Goal: Complete application form

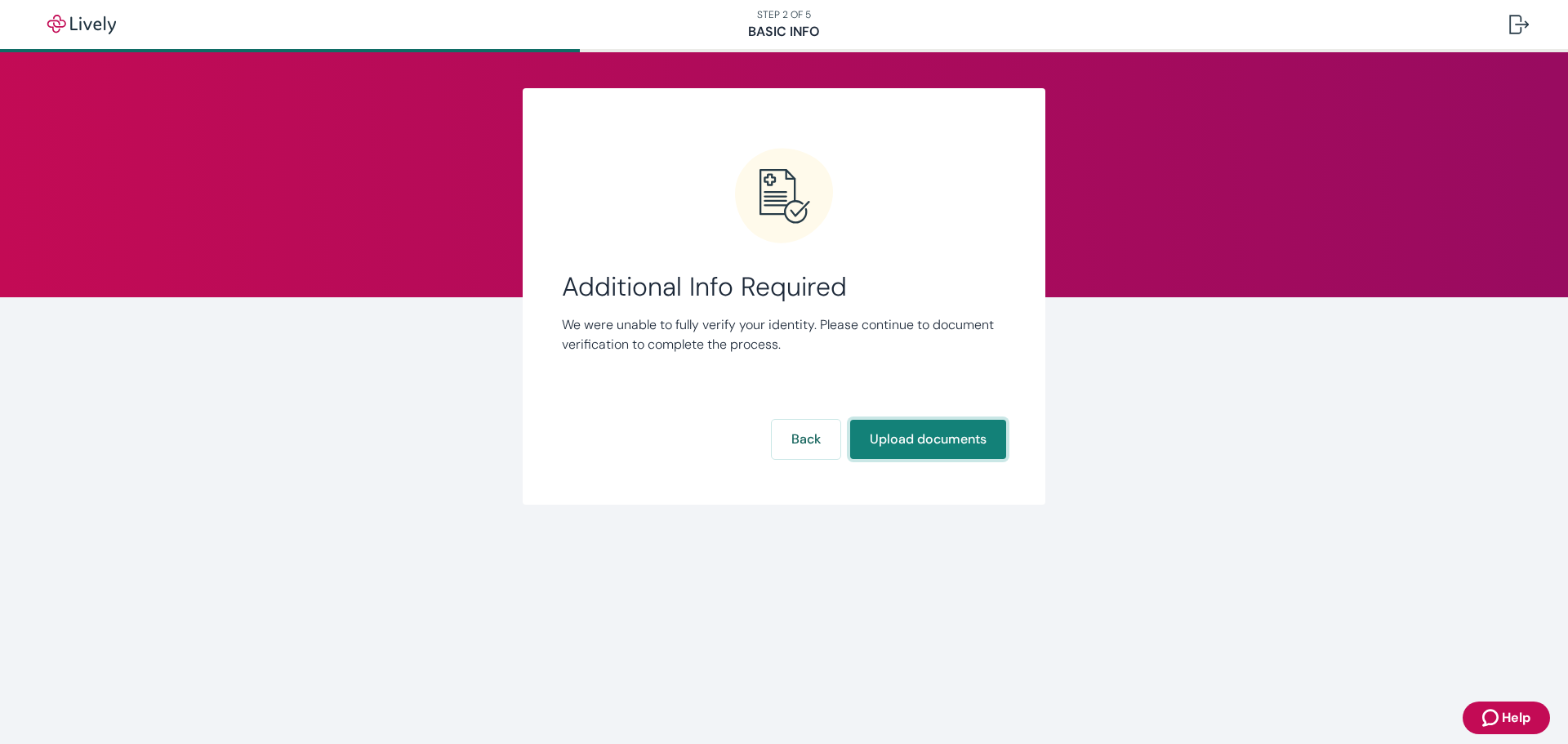
click at [931, 441] on button "Upload documents" at bounding box center [928, 439] width 156 height 39
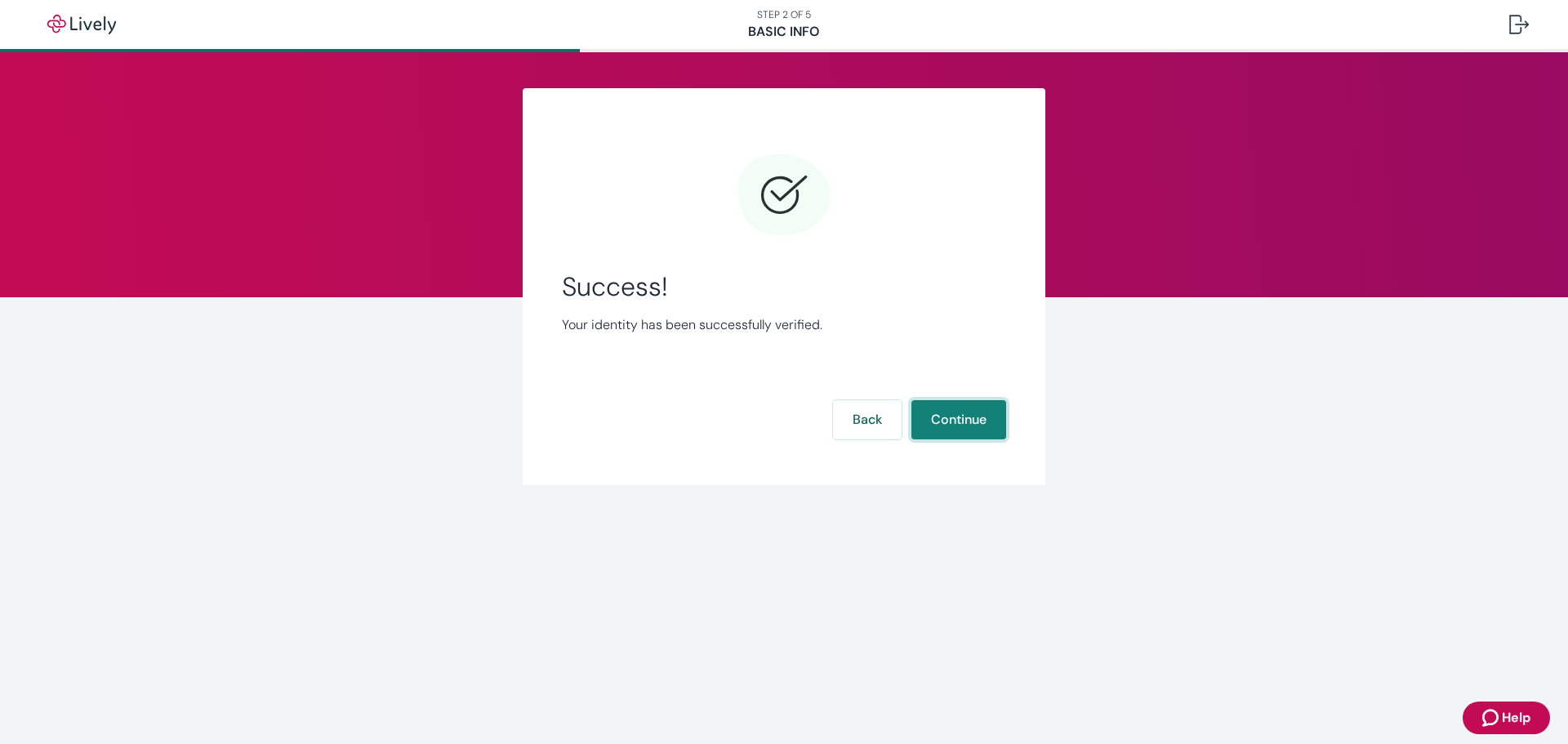
click at [952, 410] on button "Continue" at bounding box center [959, 419] width 95 height 39
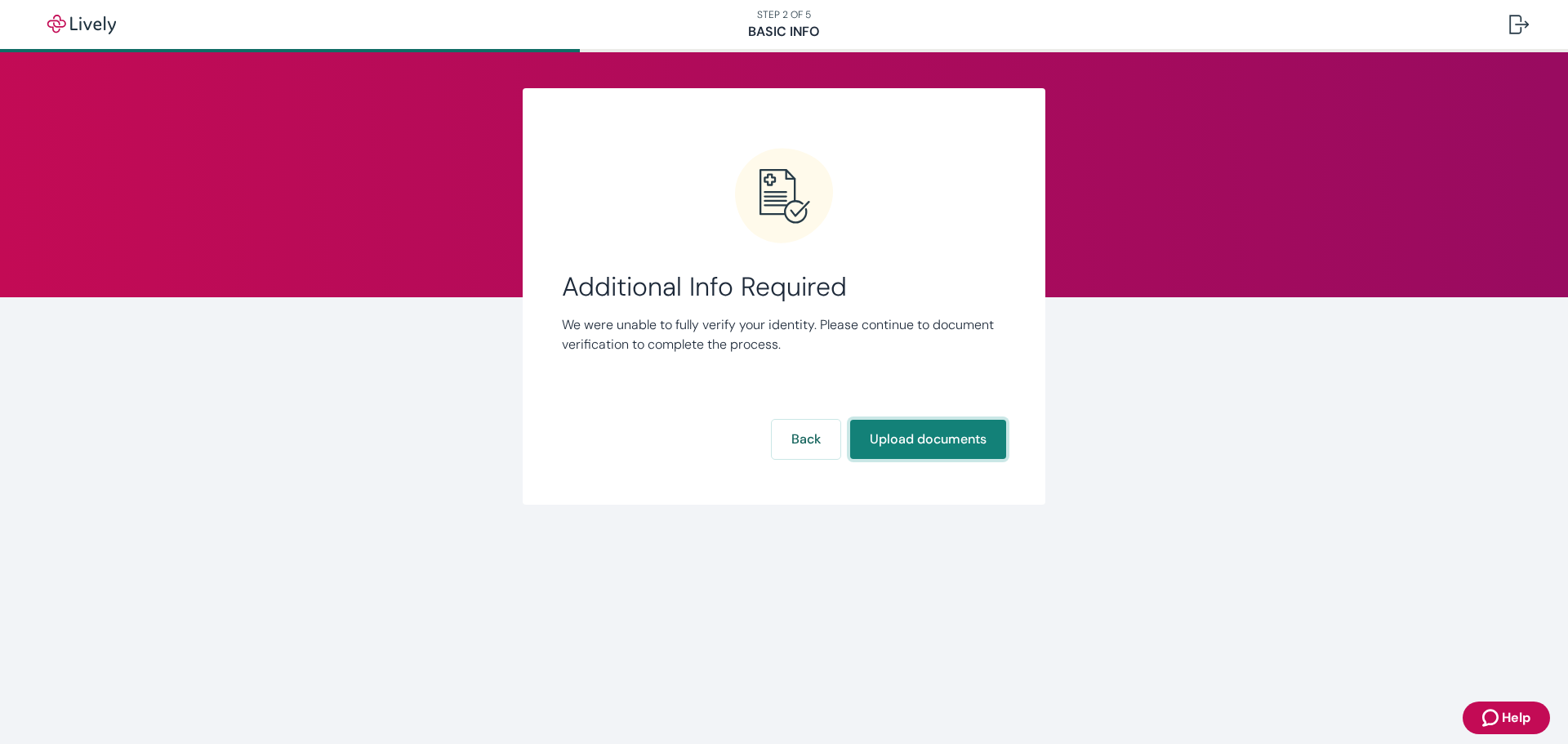
click at [910, 432] on button "Upload documents" at bounding box center [928, 439] width 156 height 39
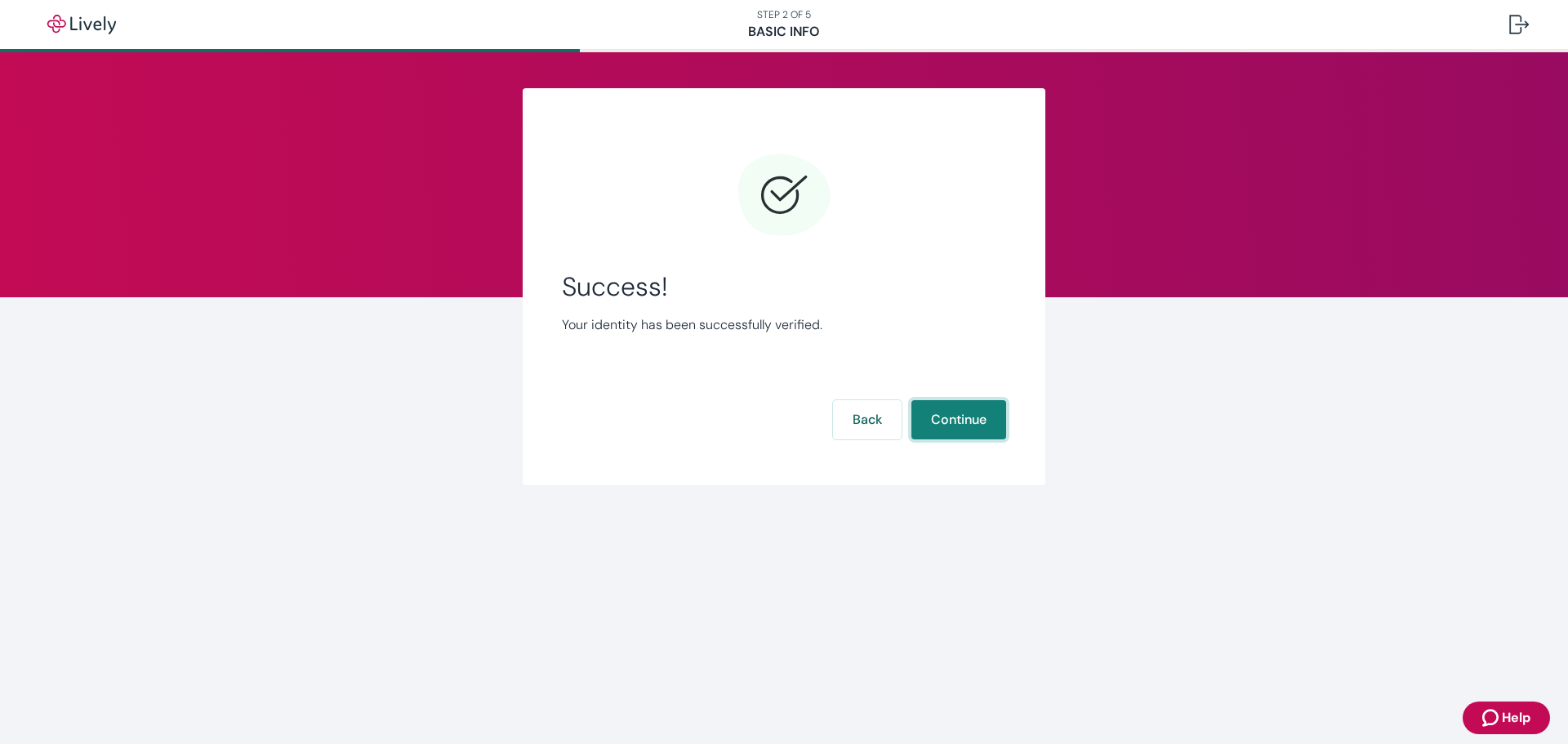
click at [942, 423] on button "Continue" at bounding box center [959, 419] width 95 height 39
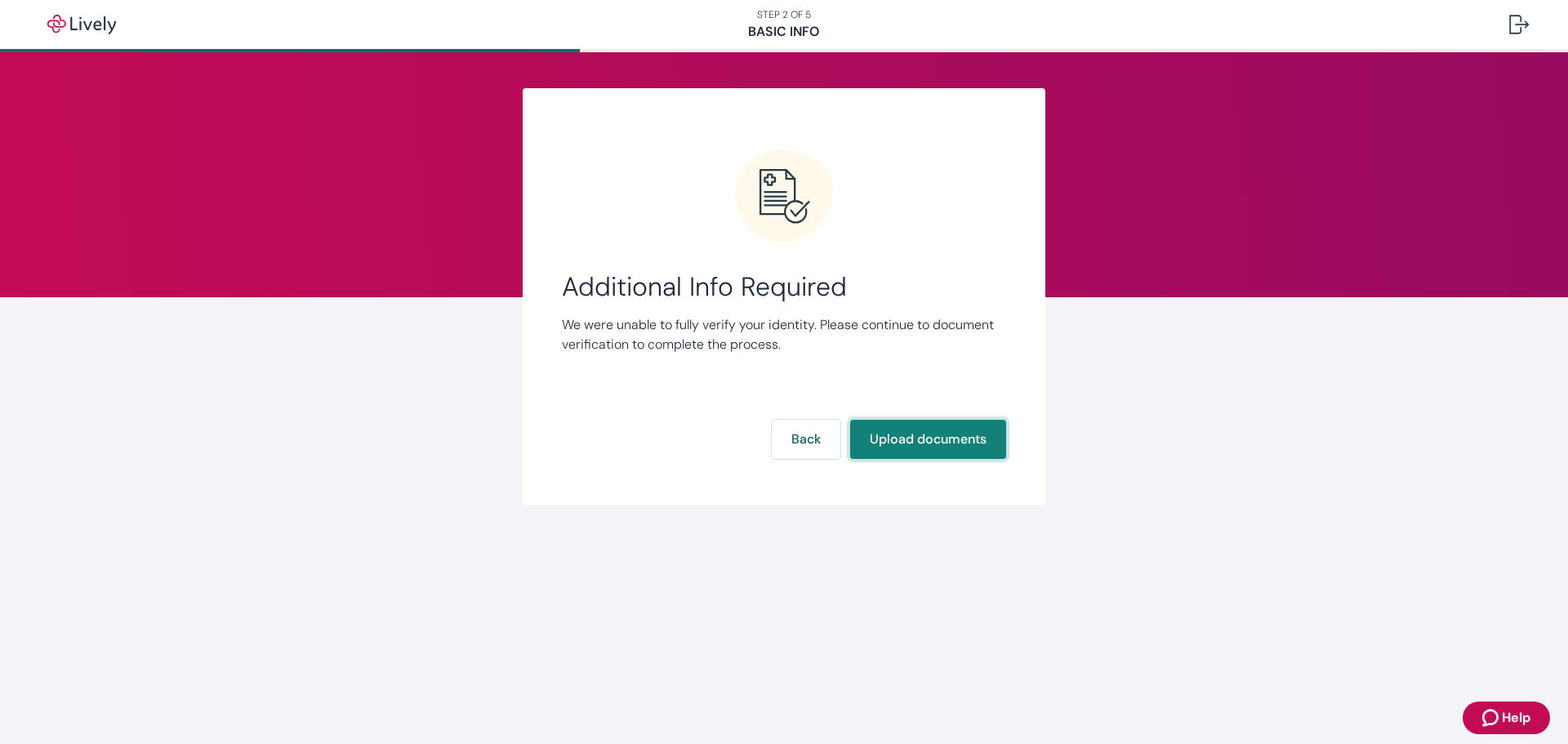
click at [909, 439] on button "Upload documents" at bounding box center [928, 439] width 156 height 39
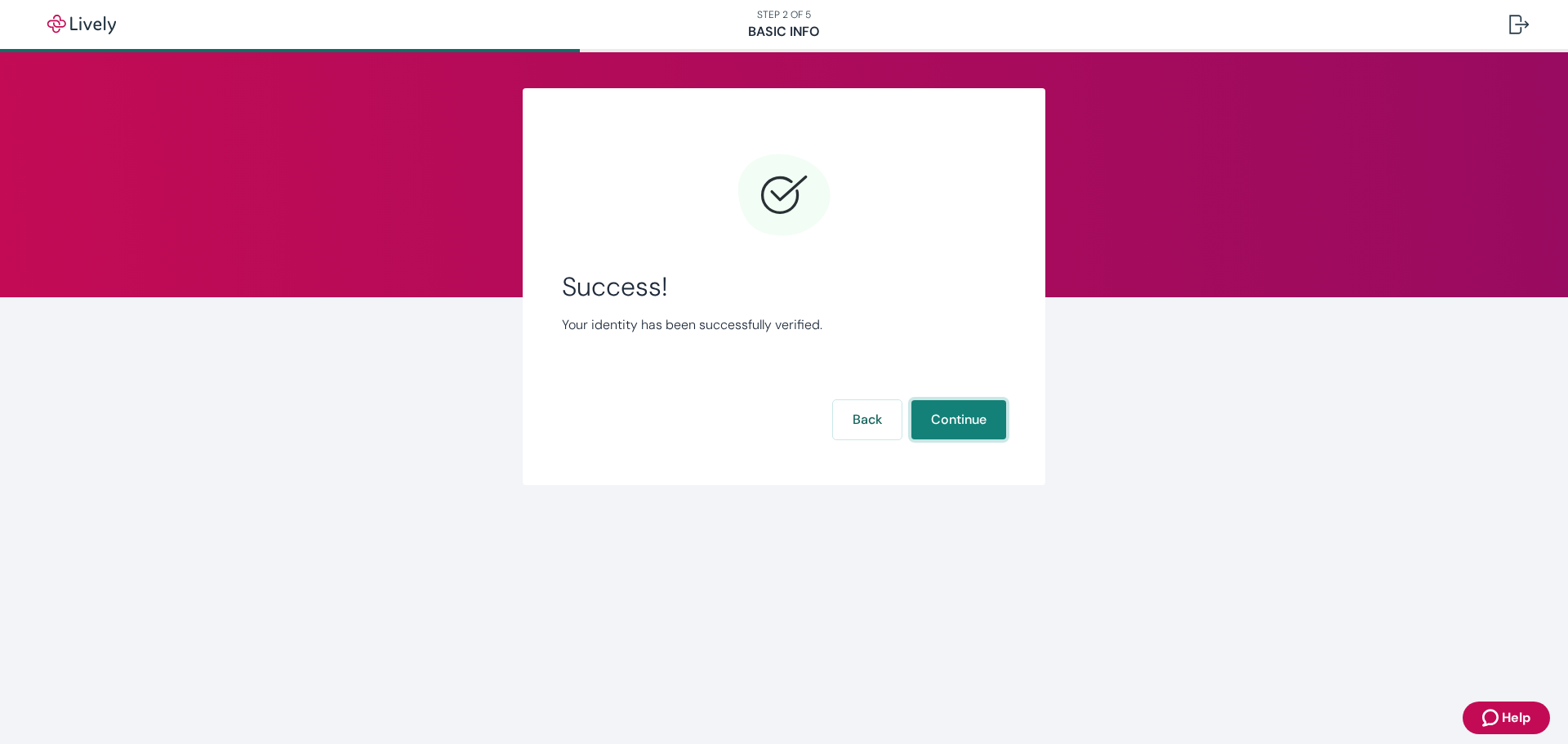
click at [963, 424] on button "Continue" at bounding box center [959, 419] width 95 height 39
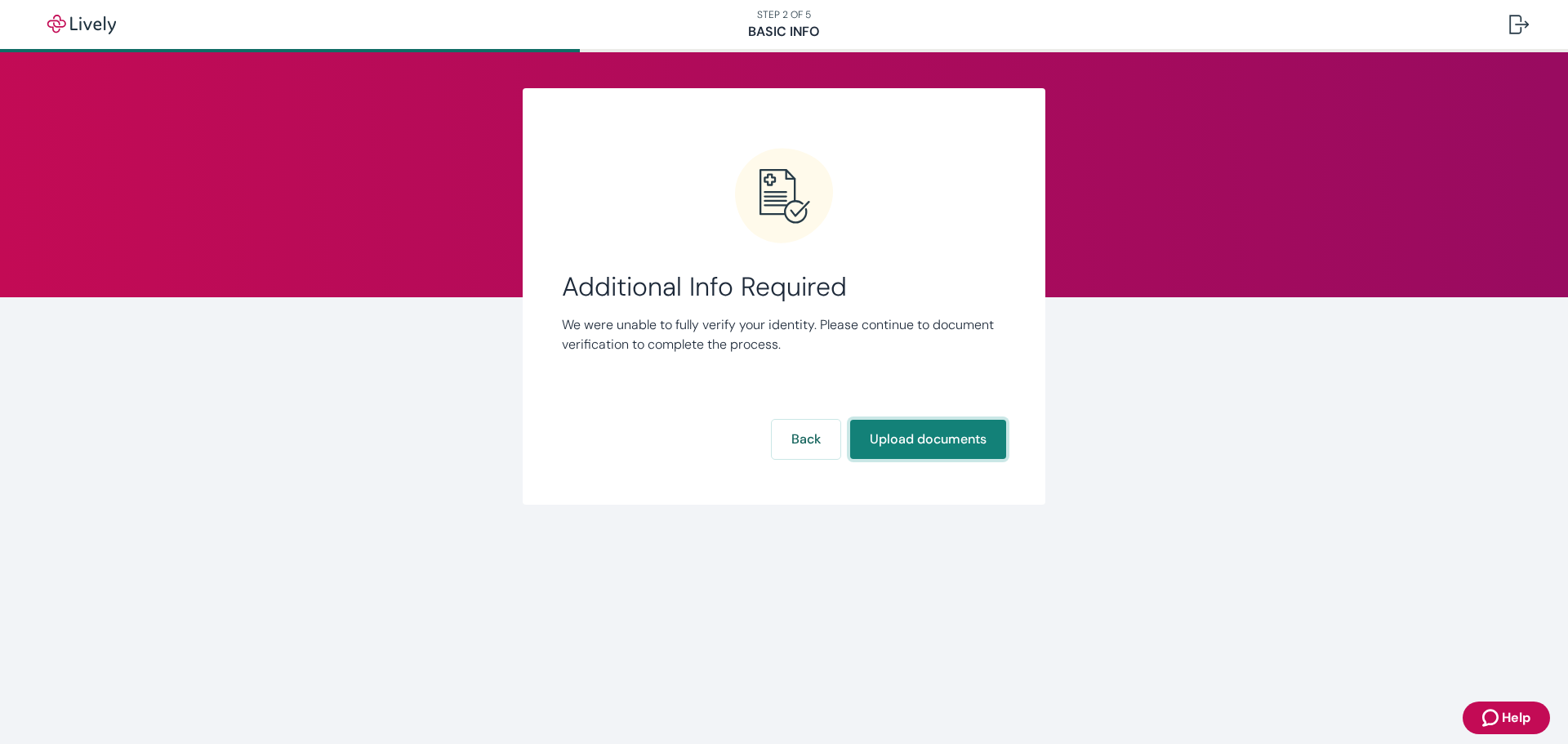
click at [960, 435] on button "Upload documents" at bounding box center [928, 439] width 156 height 39
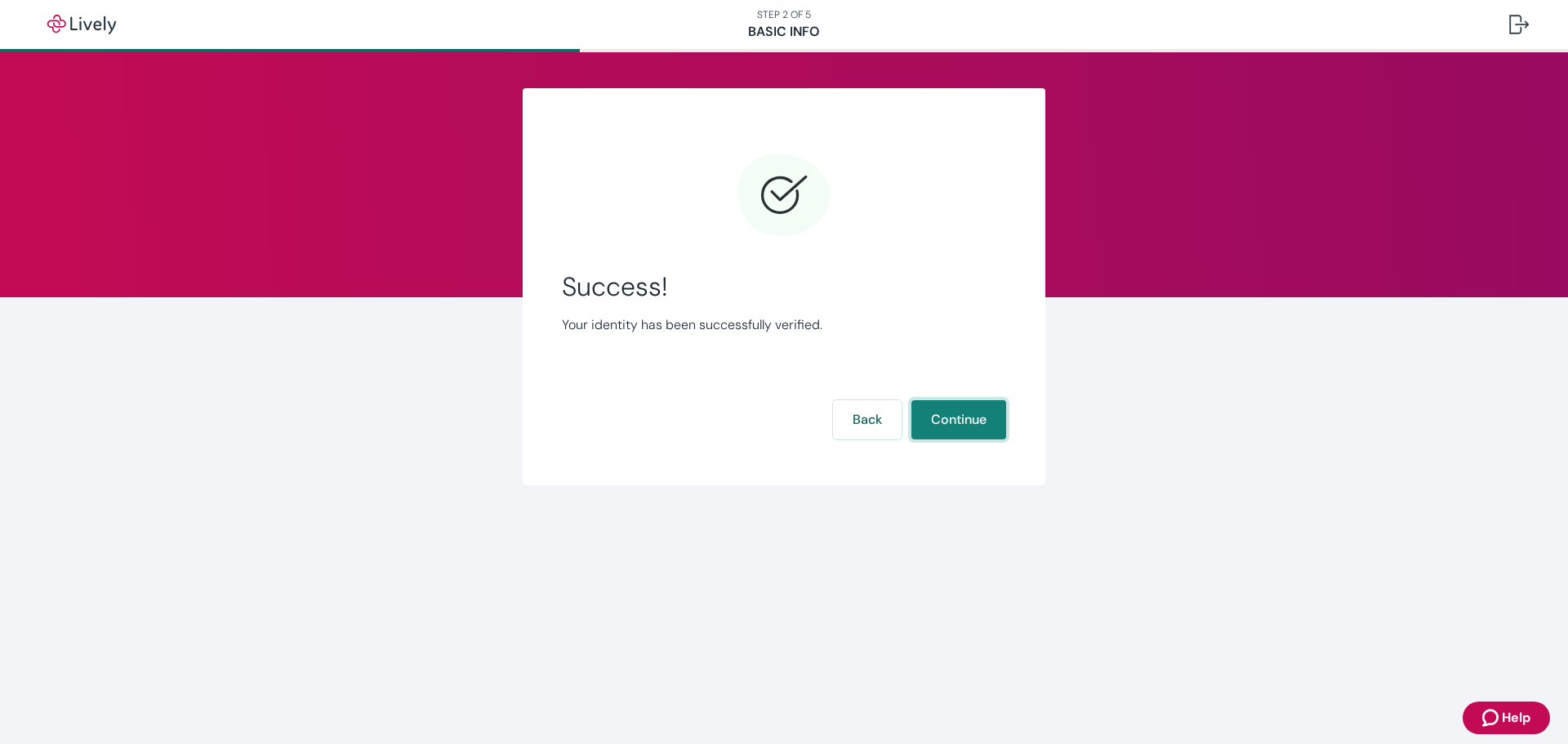
click at [954, 417] on button "Continue" at bounding box center [959, 419] width 95 height 39
